Goal: Transaction & Acquisition: Book appointment/travel/reservation

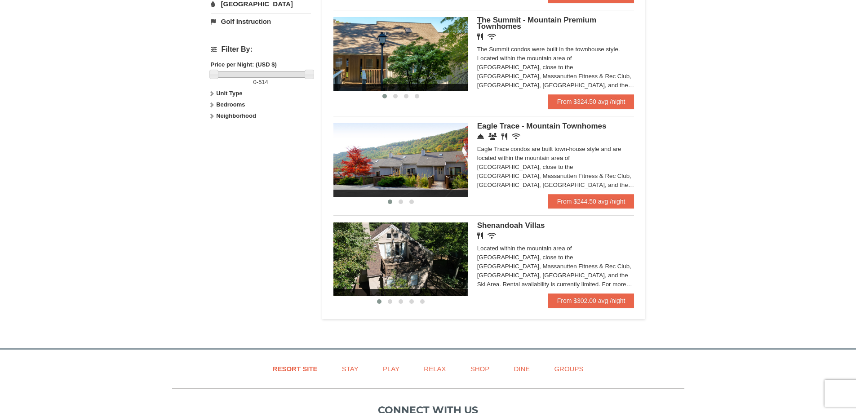
scroll to position [419, 0]
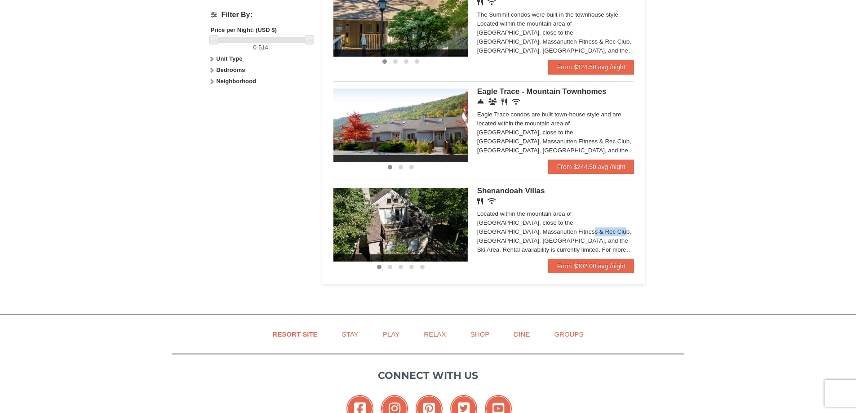
drag, startPoint x: 550, startPoint y: 222, endPoint x: 572, endPoint y: 227, distance: 22.6
click at [572, 227] on div "Located within the mountain area of [GEOGRAPHIC_DATA], close to the [GEOGRAPHIC…" at bounding box center [555, 231] width 157 height 45
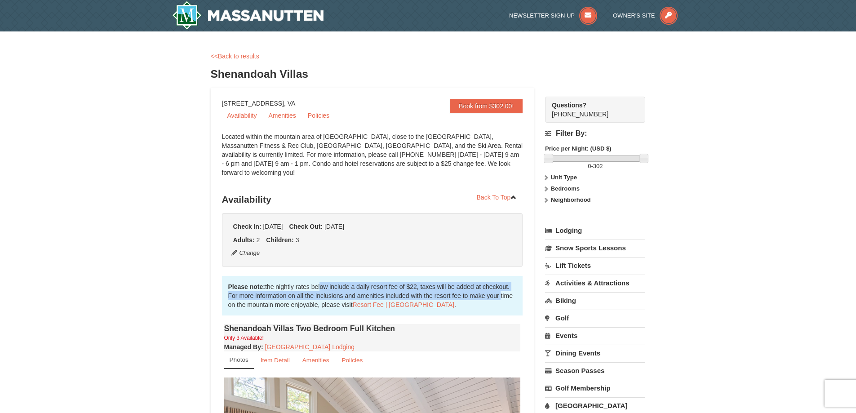
drag, startPoint x: 346, startPoint y: 283, endPoint x: 499, endPoint y: 283, distance: 153.3
click at [499, 283] on div "Please note: the nightly rates below include a daily resort fee of $22, taxes w…" at bounding box center [372, 296] width 301 height 40
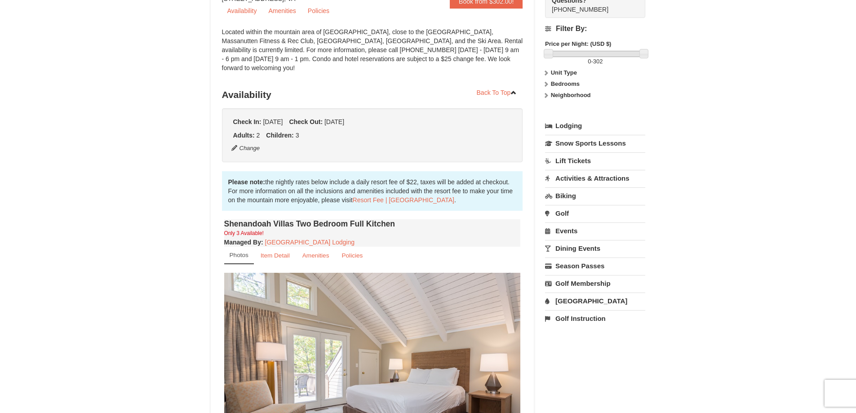
scroll to position [210, 0]
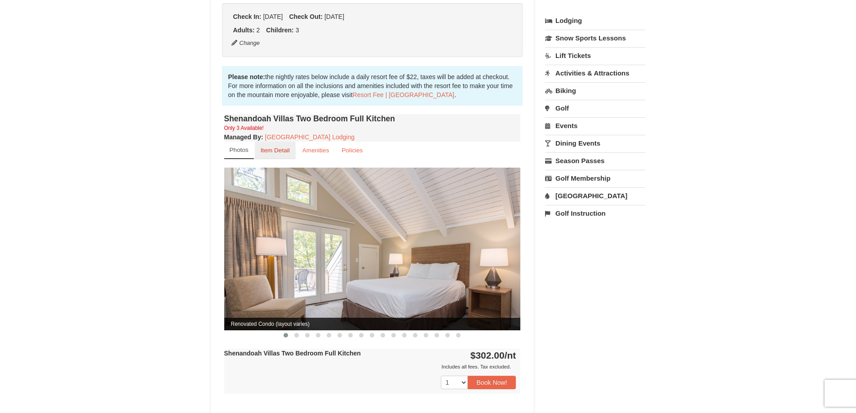
click at [281, 147] on small "Item Detail" at bounding box center [275, 150] width 29 height 7
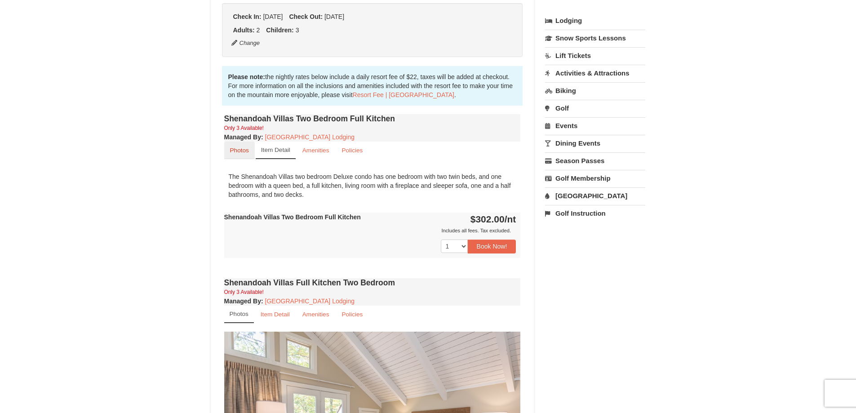
click at [242, 147] on small "Photos" at bounding box center [239, 150] width 19 height 7
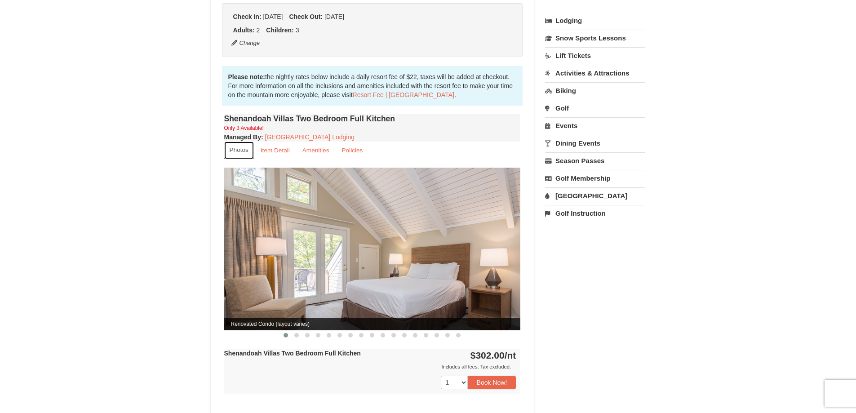
scroll to position [315, 0]
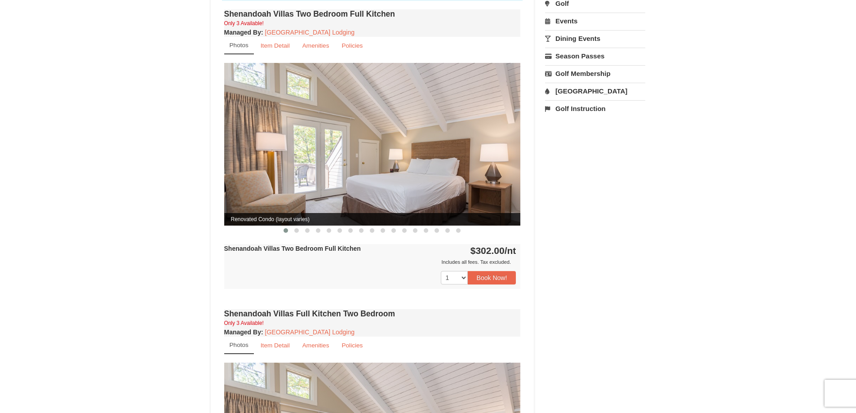
click at [476, 156] on img at bounding box center [372, 144] width 297 height 162
click at [297, 228] on span at bounding box center [296, 230] width 4 height 4
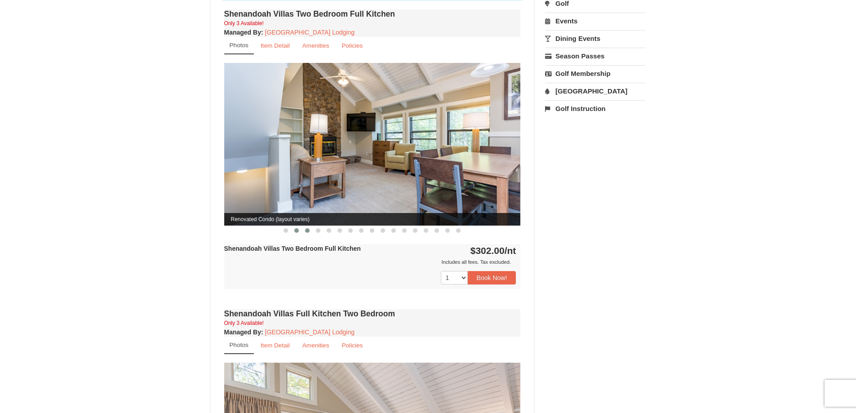
click at [308, 228] on span at bounding box center [307, 230] width 4 height 4
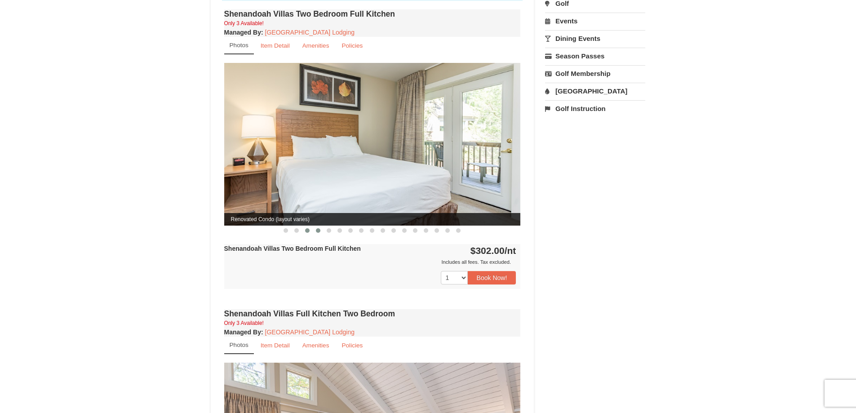
click at [319, 228] on span at bounding box center [318, 230] width 4 height 4
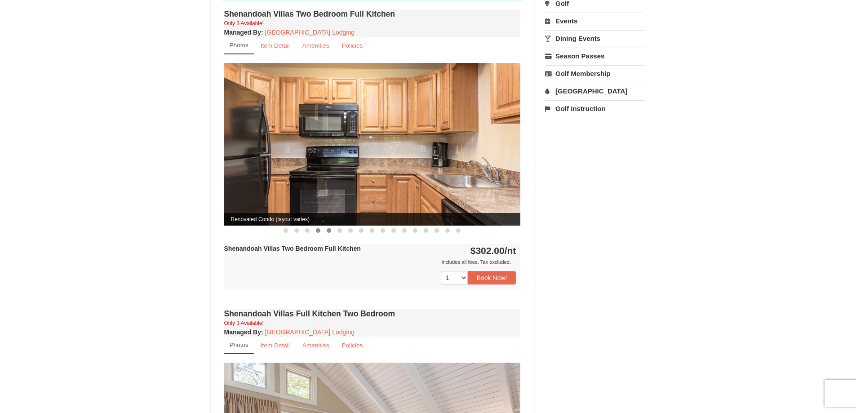
click at [330, 228] on span at bounding box center [329, 230] width 4 height 4
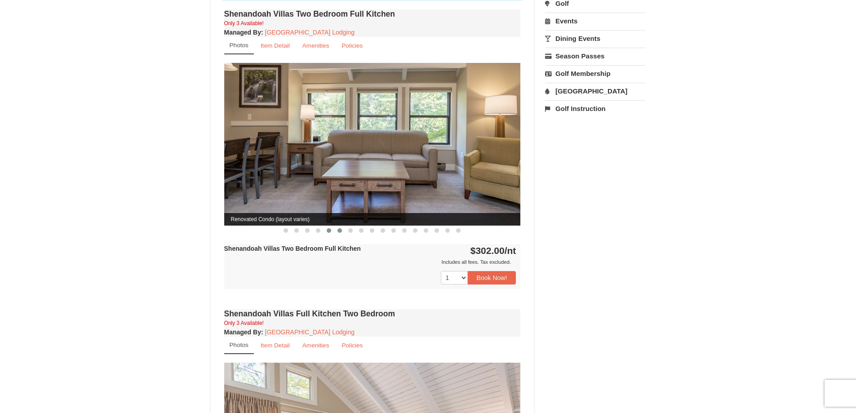
click at [339, 228] on span at bounding box center [340, 230] width 4 height 4
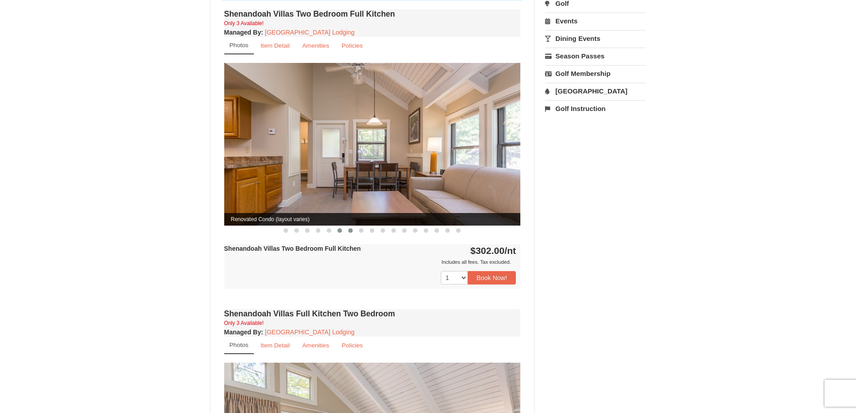
click at [351, 228] on span at bounding box center [350, 230] width 4 height 4
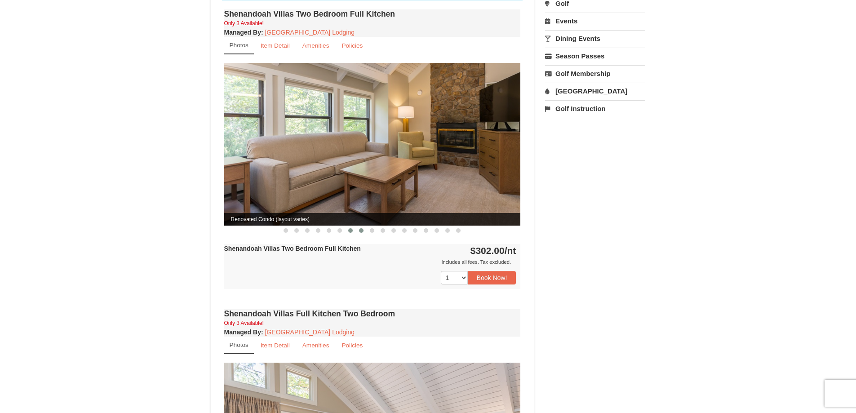
click at [360, 226] on button at bounding box center [361, 230] width 11 height 9
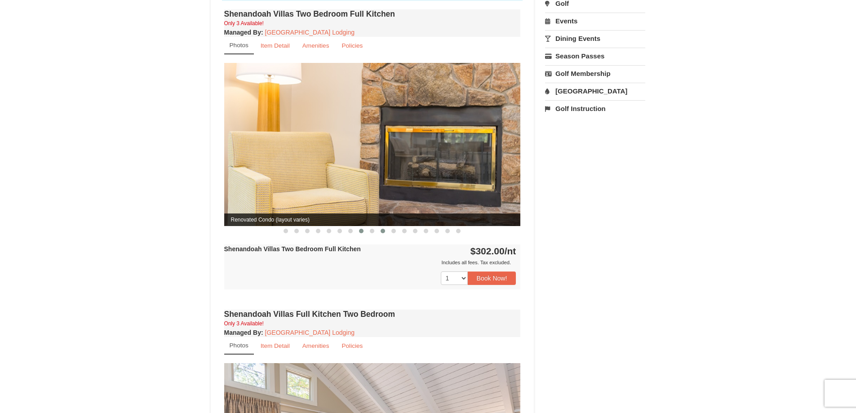
click at [382, 229] on span at bounding box center [383, 231] width 4 height 4
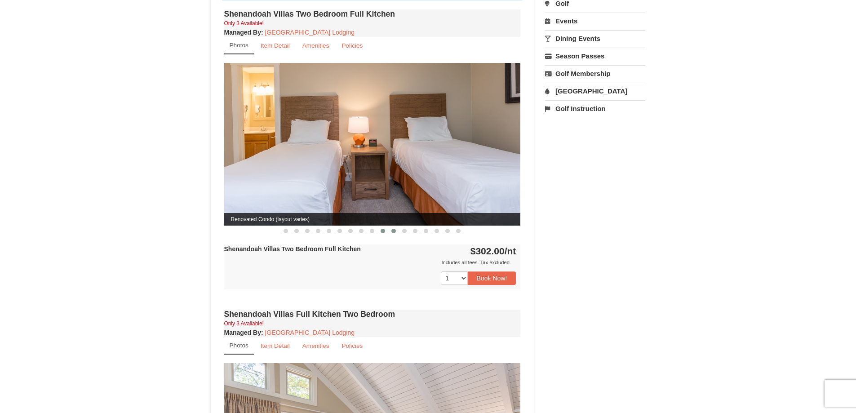
click at [396, 227] on button at bounding box center [393, 231] width 11 height 9
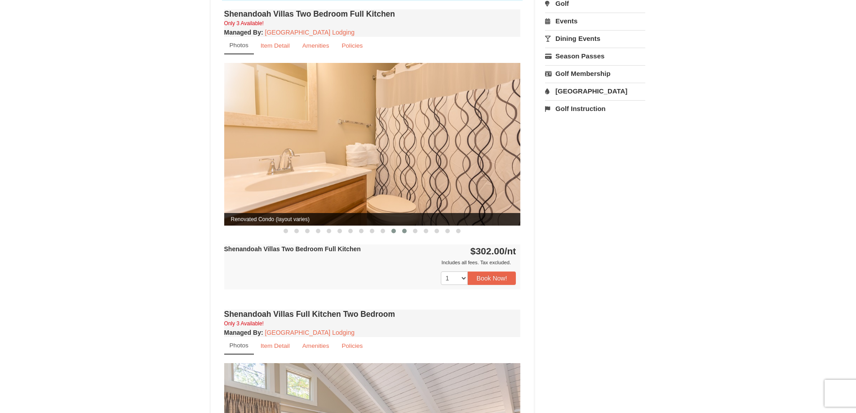
click at [407, 227] on button at bounding box center [404, 231] width 11 height 9
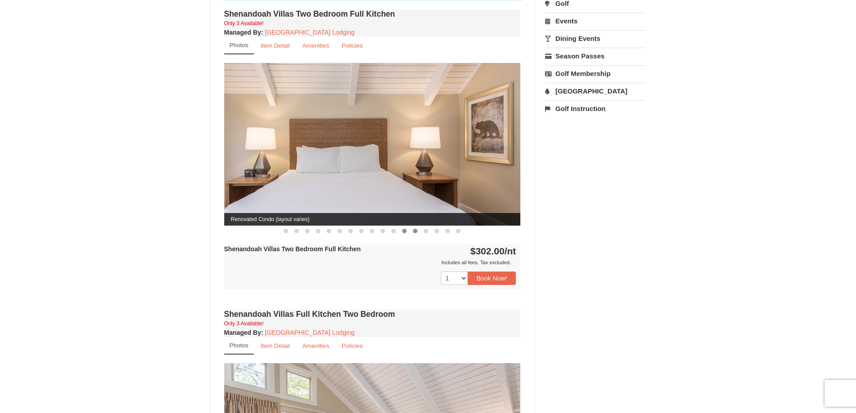
click at [416, 229] on span at bounding box center [415, 231] width 4 height 4
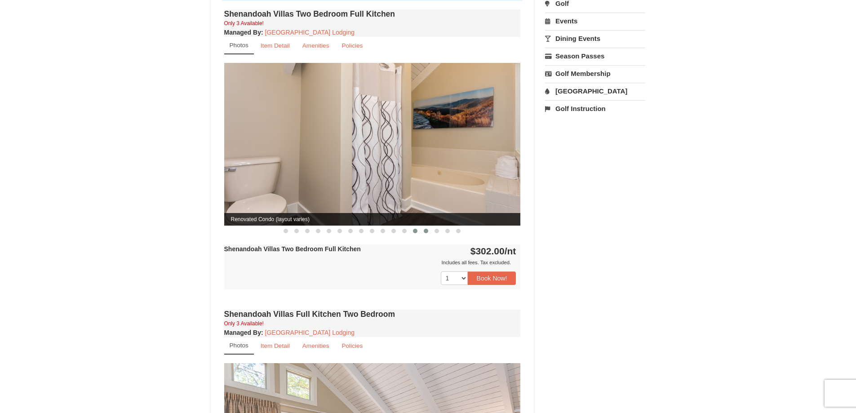
click at [424, 229] on span at bounding box center [426, 231] width 4 height 4
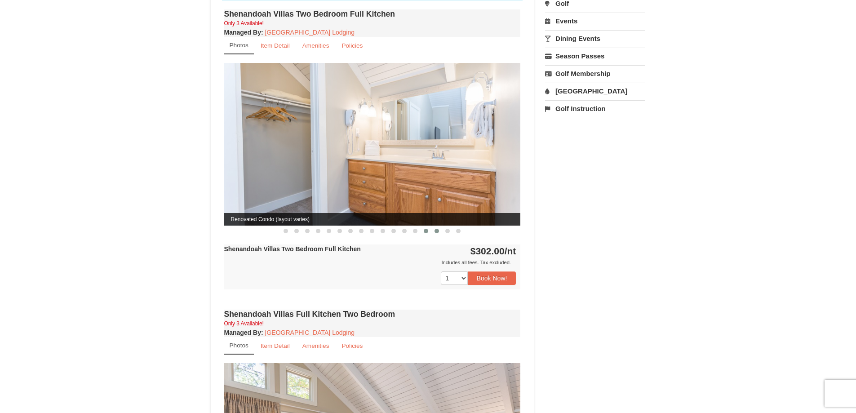
click at [436, 229] on span at bounding box center [437, 231] width 4 height 4
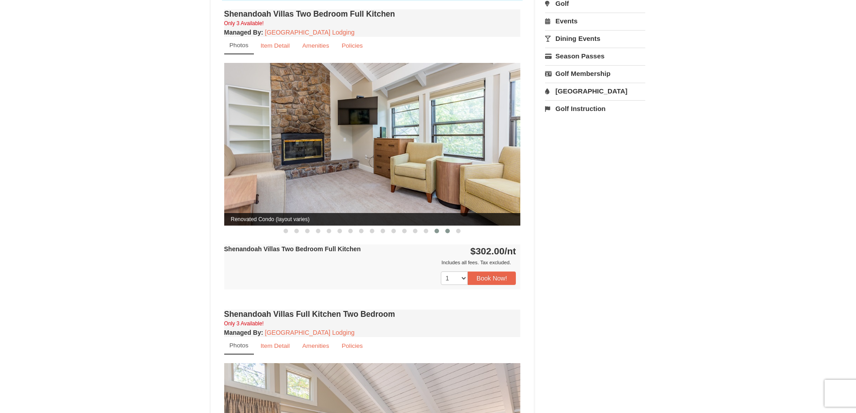
click at [449, 227] on button at bounding box center [447, 231] width 11 height 9
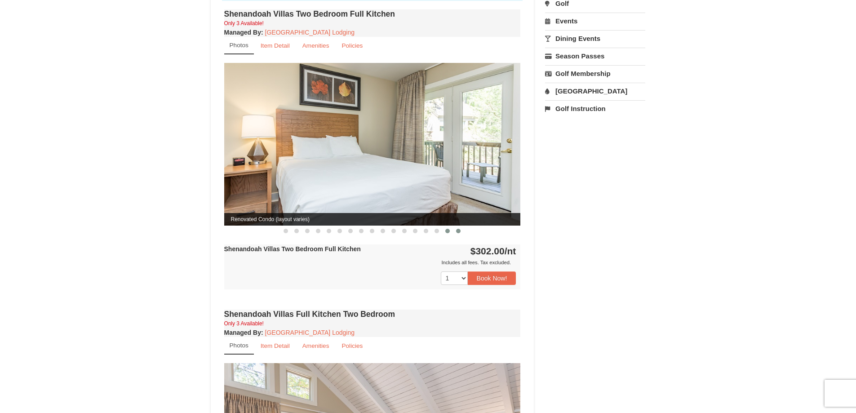
click at [458, 227] on button at bounding box center [458, 231] width 11 height 9
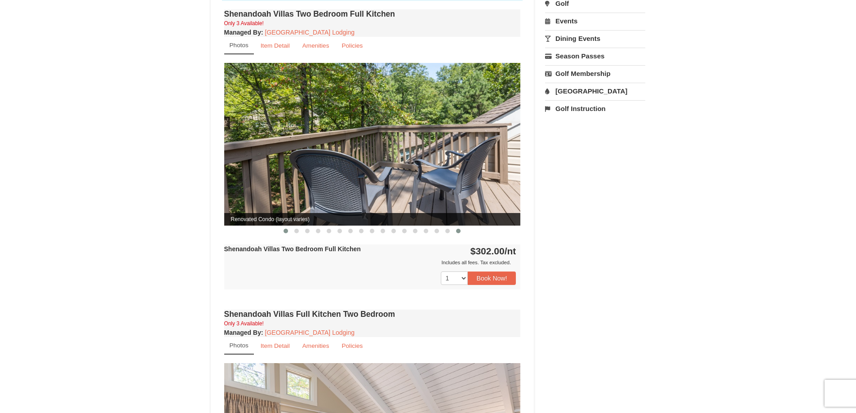
click at [285, 229] on span at bounding box center [286, 231] width 4 height 4
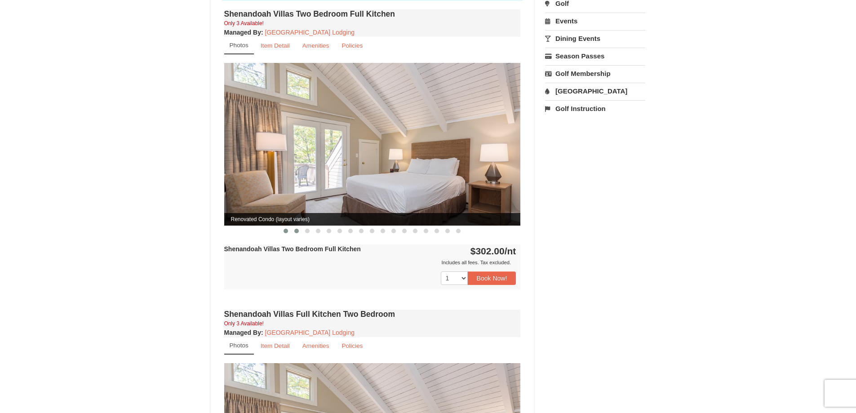
click at [294, 229] on span at bounding box center [296, 231] width 4 height 4
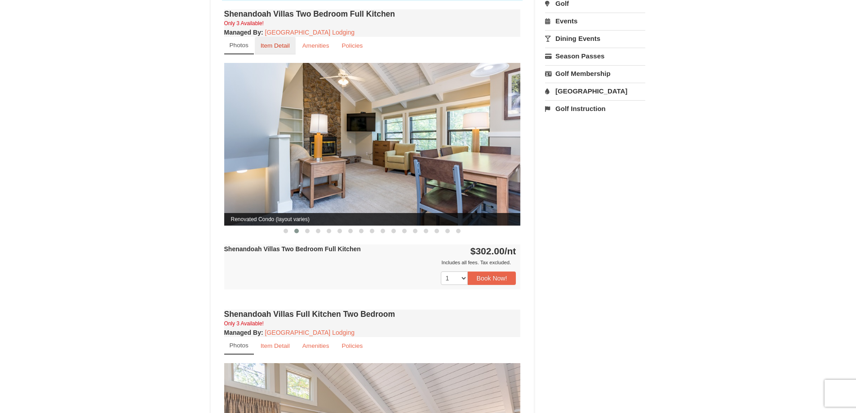
click at [272, 40] on link "Item Detail" at bounding box center [275, 46] width 41 height 18
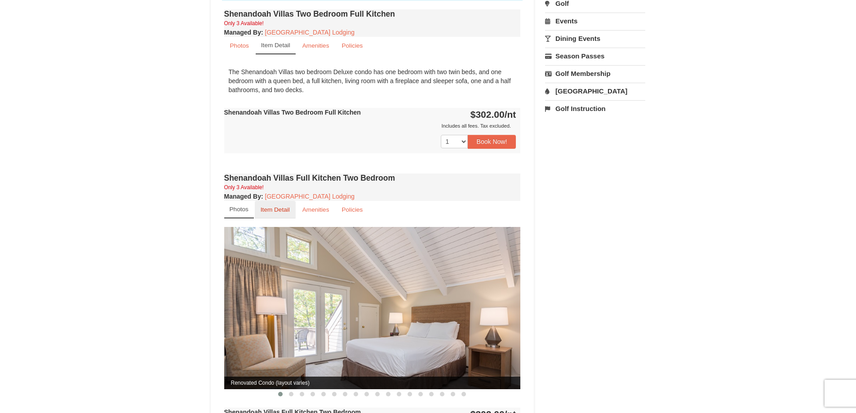
click at [272, 206] on small "Item Detail" at bounding box center [275, 209] width 29 height 7
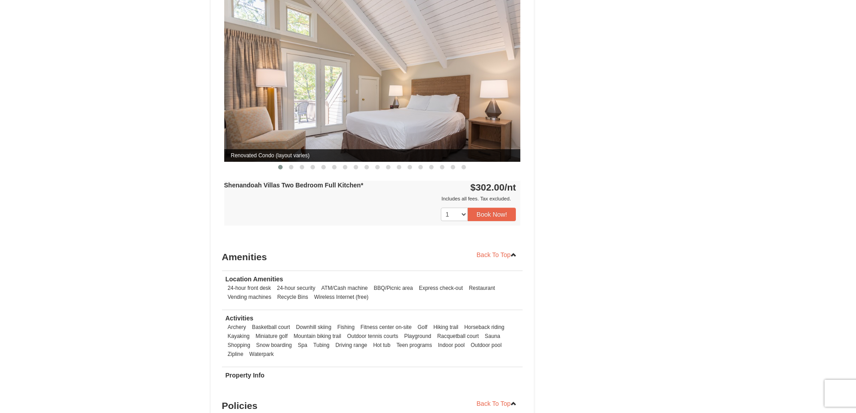
scroll to position [734, 0]
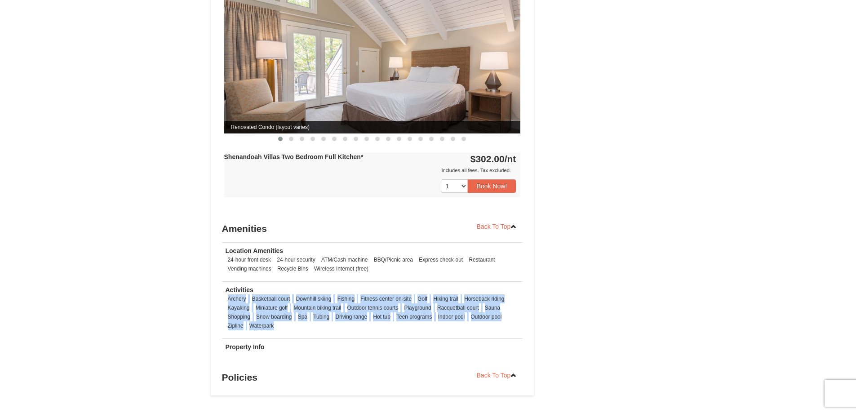
drag, startPoint x: 227, startPoint y: 288, endPoint x: 321, endPoint y: 313, distance: 97.6
click at [321, 313] on ul "Archery Basketball court Downhill skiing Fishing Fitness center on-site Golf Hi…" at bounding box center [373, 312] width 294 height 36
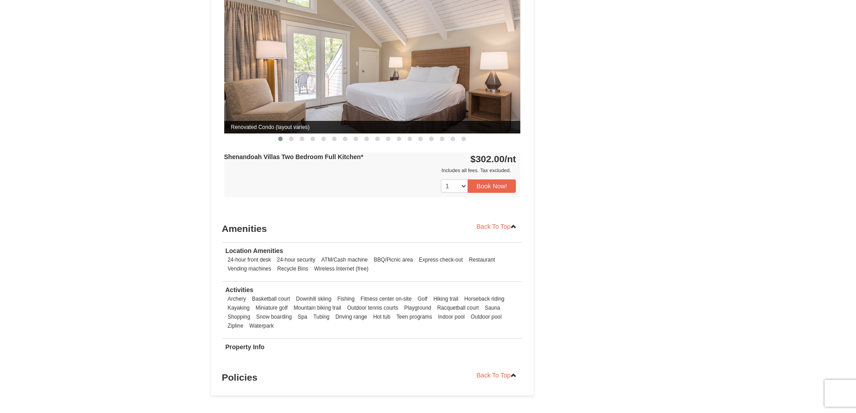
click at [321, 313] on ul "Archery Basketball court Downhill skiing Fishing Fitness center on-site Golf Hi…" at bounding box center [373, 312] width 294 height 36
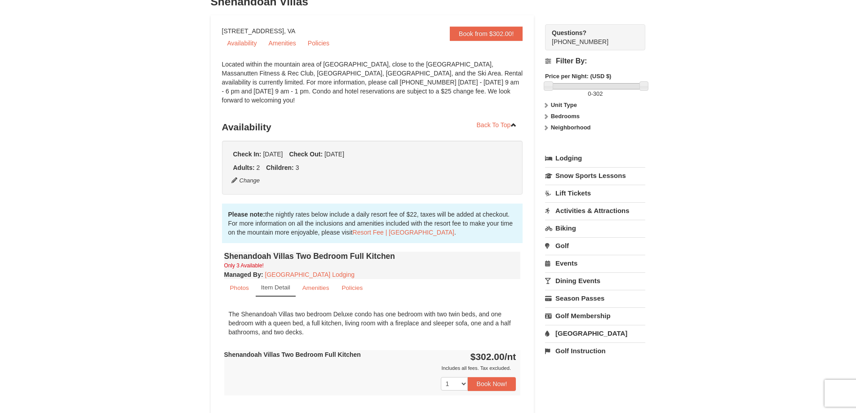
scroll to position [105, 0]
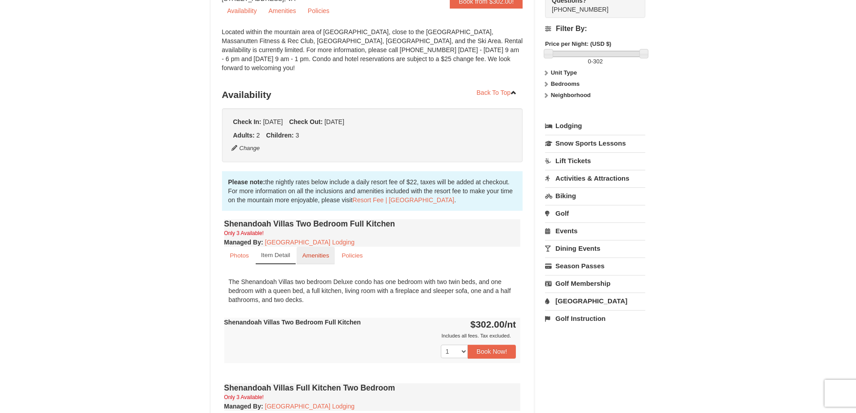
click at [319, 252] on small "Amenities" at bounding box center [315, 255] width 27 height 7
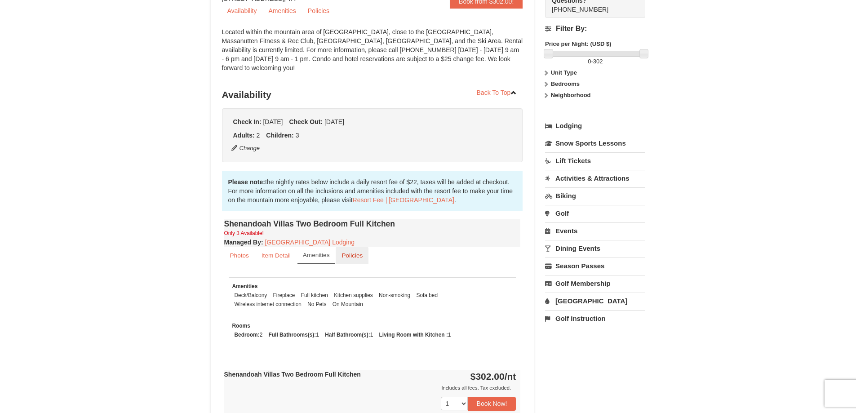
click at [358, 250] on link "Policies" at bounding box center [352, 256] width 33 height 18
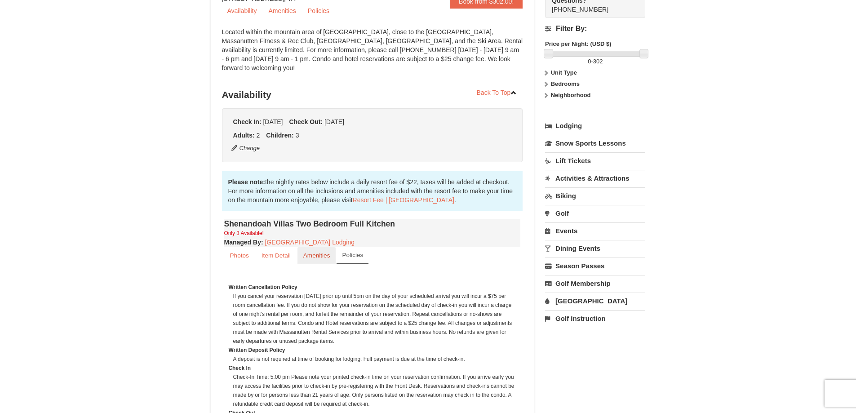
click at [333, 247] on link "Amenities" at bounding box center [317, 256] width 39 height 18
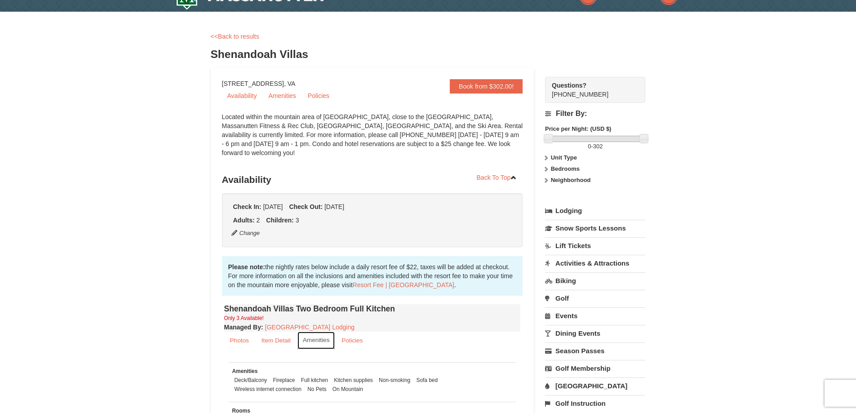
scroll to position [0, 0]
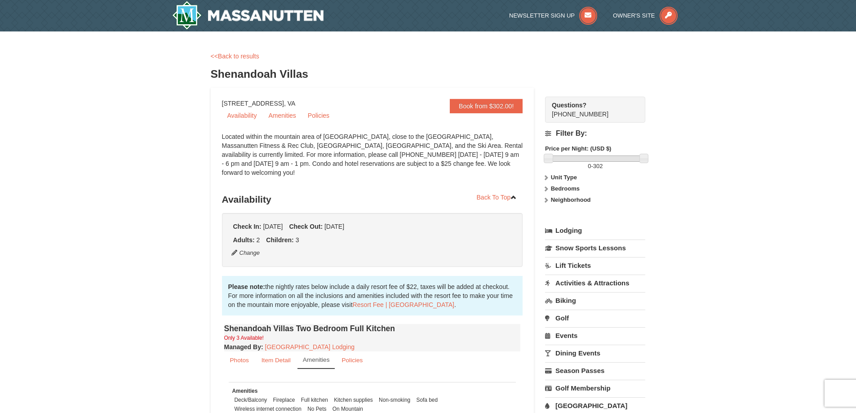
click at [232, 56] on link "<<Back to results" at bounding box center [235, 56] width 49 height 7
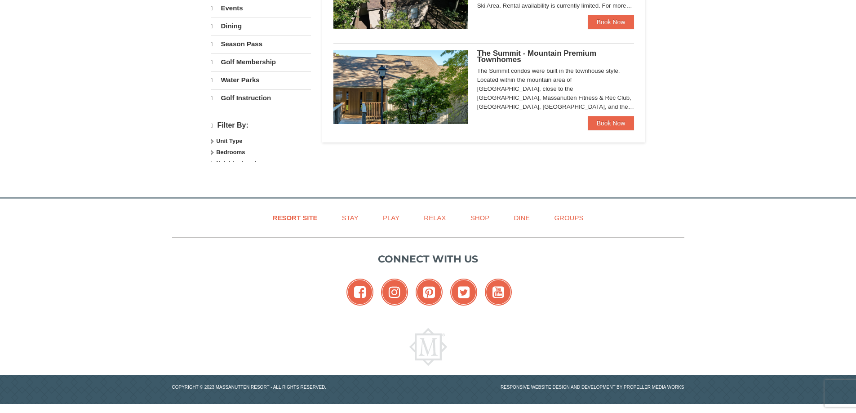
select select "10"
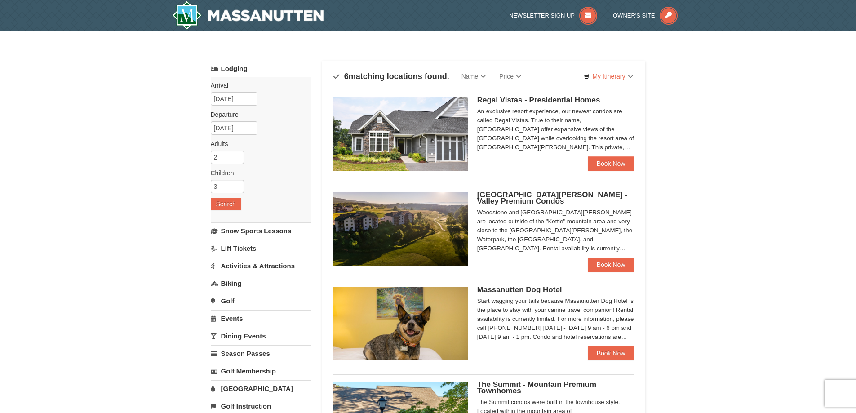
click at [504, 136] on div "An exclusive resort experience, our newest condos are called Regal Vistas. True…" at bounding box center [555, 129] width 157 height 45
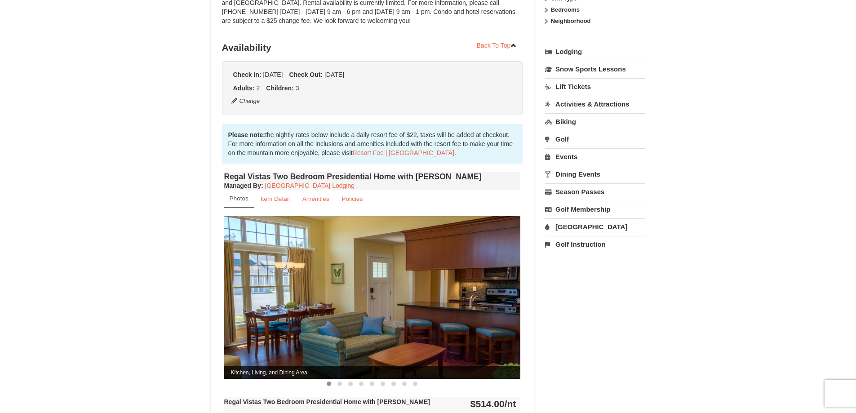
scroll to position [210, 0]
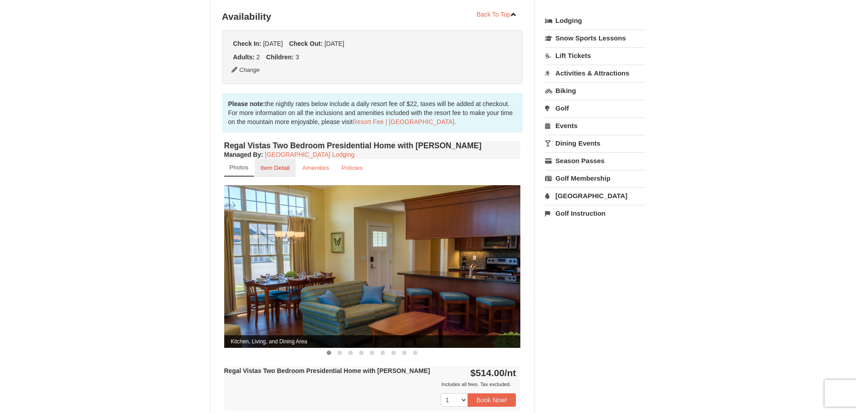
click at [270, 159] on link "Item Detail" at bounding box center [275, 168] width 41 height 18
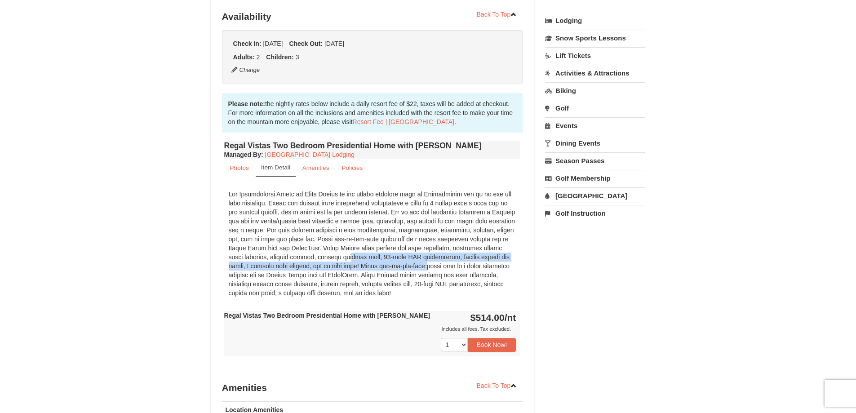
drag, startPoint x: 281, startPoint y: 245, endPoint x: 360, endPoint y: 261, distance: 80.7
click at [360, 261] on div at bounding box center [372, 243] width 297 height 117
